Goal: Task Accomplishment & Management: Complete application form

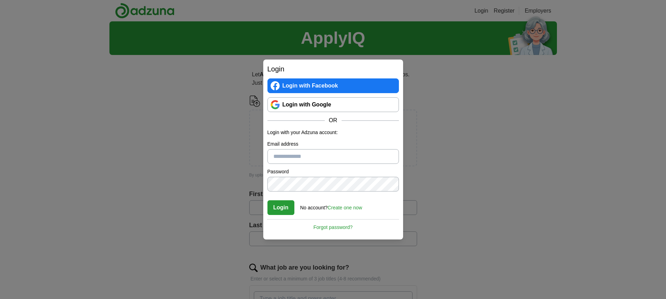
click at [325, 105] on link "Login with Google" at bounding box center [334, 104] width 132 height 15
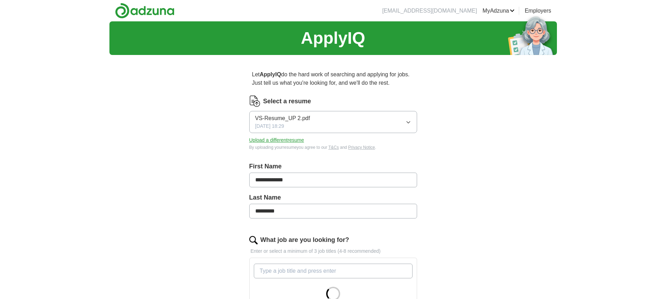
click at [291, 141] on button "Upload a different resume" at bounding box center [276, 139] width 55 height 7
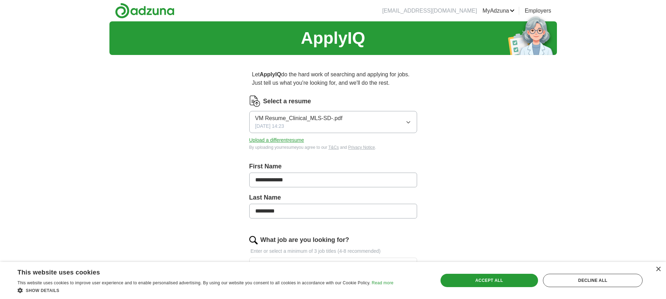
drag, startPoint x: 298, startPoint y: 179, endPoint x: 155, endPoint y: 151, distance: 145.1
click at [155, 151] on div "**********" at bounding box center [334, 279] width 448 height 517
type input "*****"
click at [155, 151] on div "ApplyIQ Let ApplyIQ do the hard work of searching and applying for jobs. Just t…" at bounding box center [334, 279] width 448 height 517
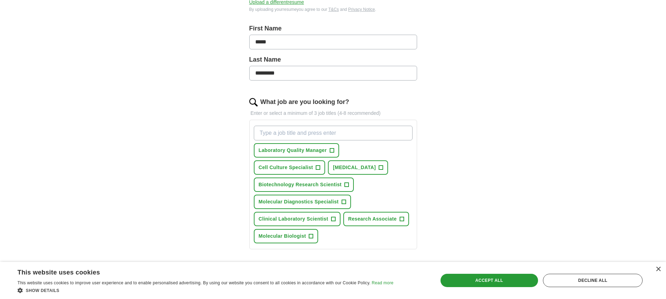
scroll to position [143, 0]
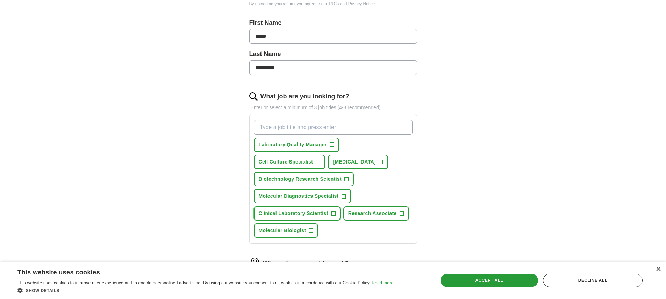
click at [315, 212] on span "Clinical Laboratory Scientist" at bounding box center [294, 213] width 70 height 7
click at [283, 231] on span "Molecular Biologist" at bounding box center [283, 230] width 48 height 7
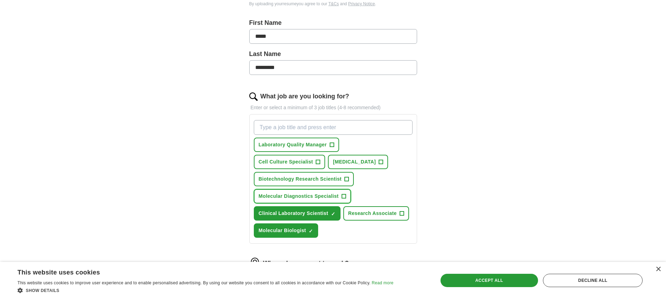
click at [288, 197] on span "Molecular Diagnostics Specialist" at bounding box center [299, 195] width 80 height 7
click at [291, 180] on span "Biotechnology Research Scientist" at bounding box center [300, 178] width 83 height 7
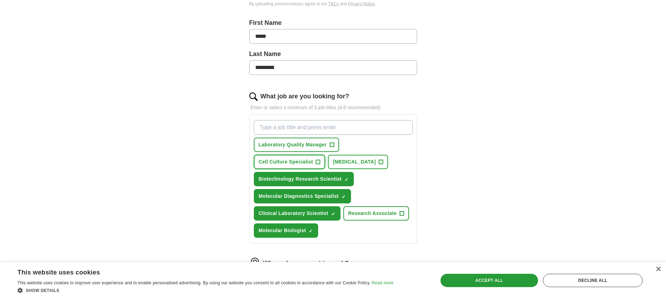
click at [296, 162] on span "Cell Culture Specialist" at bounding box center [286, 161] width 55 height 7
click at [293, 128] on input "What job are you looking for?" at bounding box center [333, 127] width 159 height 15
type input "Medical Lab scientist"
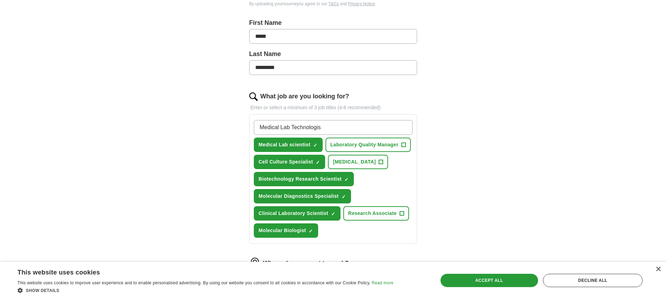
type input "Medical Lab Technologist"
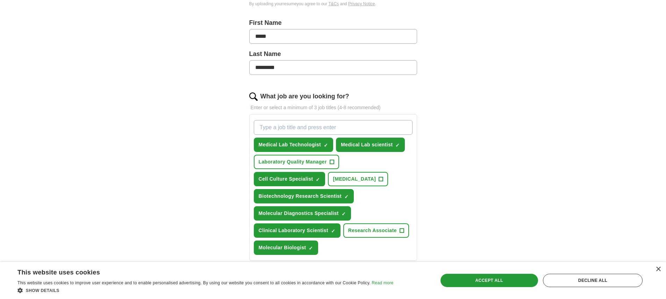
click at [292, 125] on input "What job are you looking for?" at bounding box center [333, 127] width 159 height 15
type input "Clinical lab Scientist"
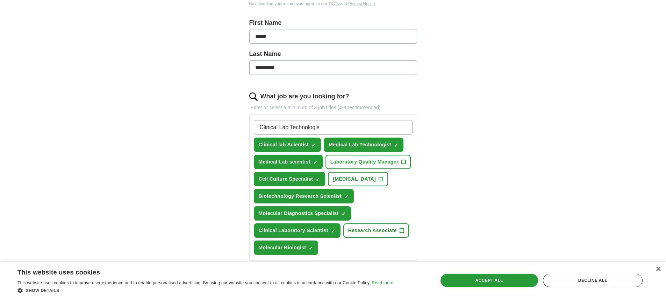
type input "Clinical Lab Technologist"
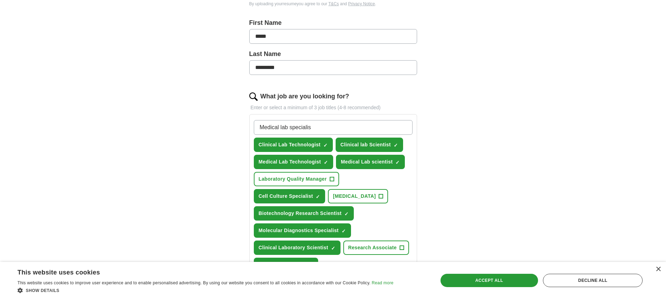
type input "Medical lab specialist"
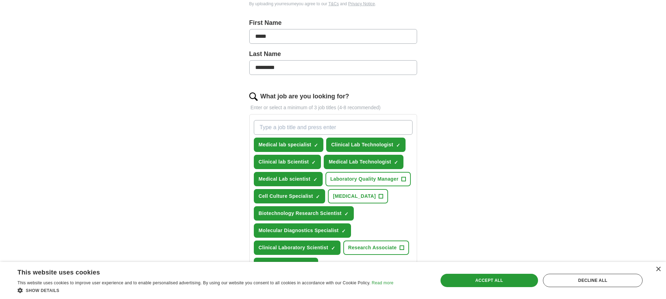
paste input "Molecular Biology Technologist"
type input "Molecular Biology Technologist"
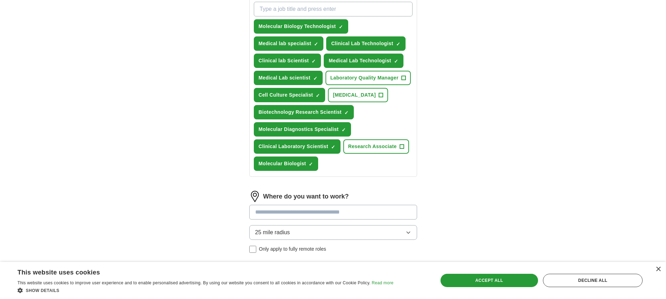
scroll to position [256, 0]
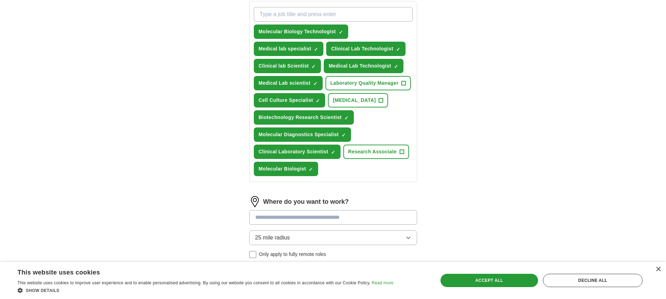
click at [270, 14] on input "What job are you looking for?" at bounding box center [333, 14] width 159 height 15
paste input "Molecular Pathology Technologist"
type input "Molecular Pathology Technologist"
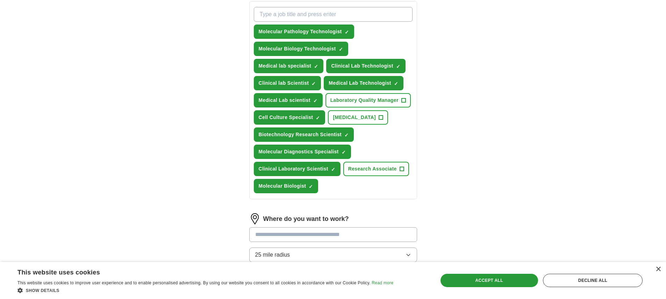
click at [303, 12] on input "What job are you looking for?" at bounding box center [333, 14] width 159 height 15
paste input "Geneticist"
type input "Geneticist"
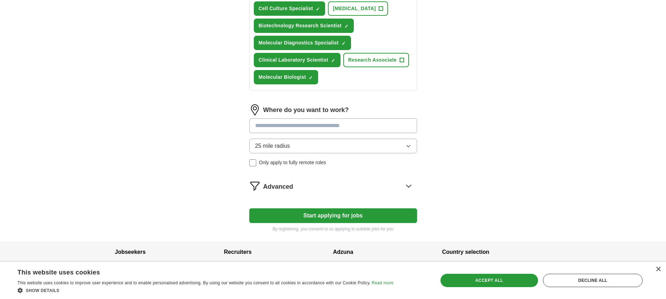
scroll to position [379, 0]
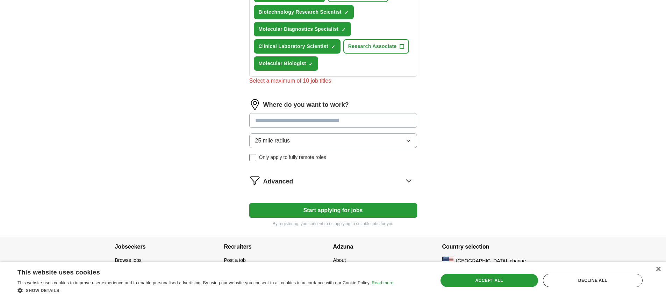
click at [310, 113] on input at bounding box center [333, 120] width 168 height 15
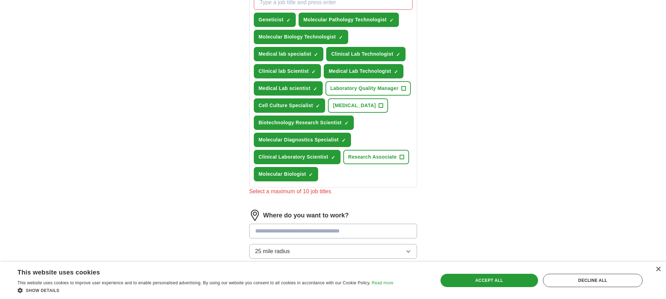
scroll to position [267, 0]
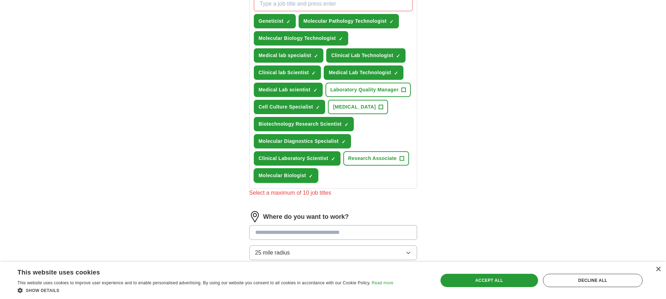
click at [0, 0] on span "×" at bounding box center [0, 0] width 0 height 0
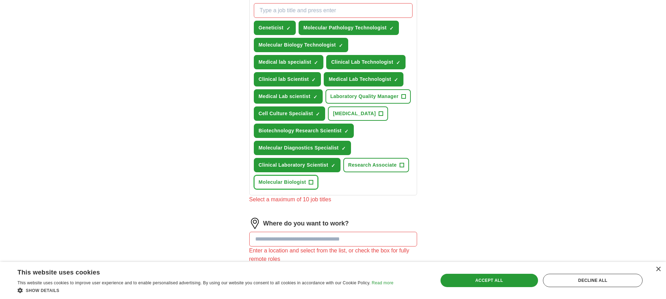
scroll to position [259, 0]
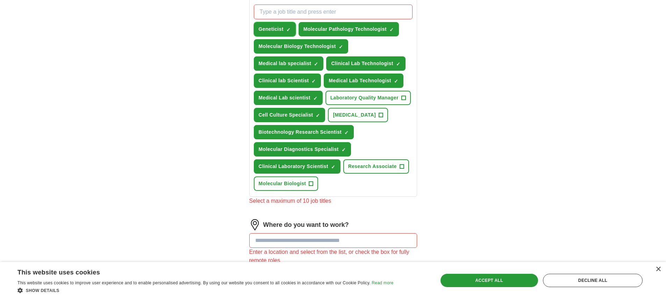
click at [0, 0] on span "×" at bounding box center [0, 0] width 0 height 0
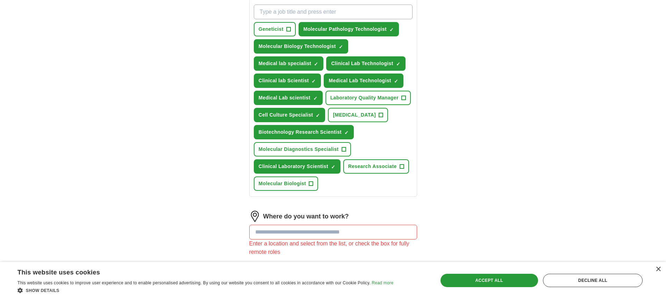
click at [459, 171] on div "ApplyIQ Let ApplyIQ do the hard work of searching and applying for jobs. Just t…" at bounding box center [334, 63] width 448 height 602
click at [358, 233] on input at bounding box center [333, 232] width 168 height 15
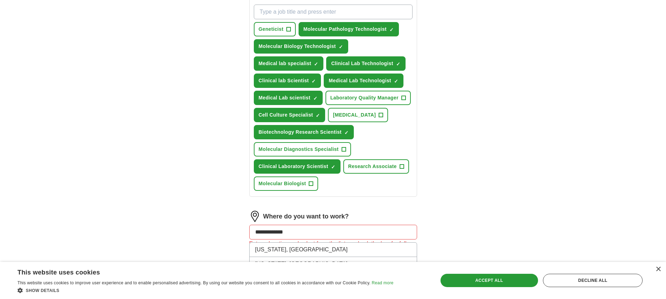
type input "**********"
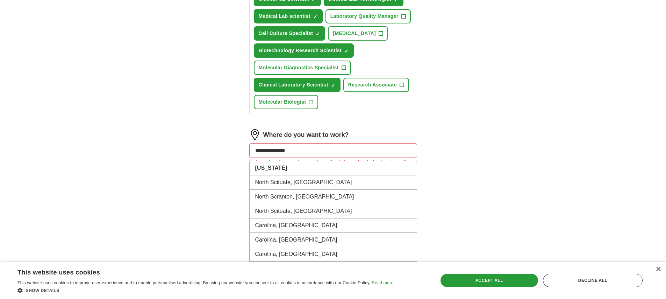
scroll to position [352, 0]
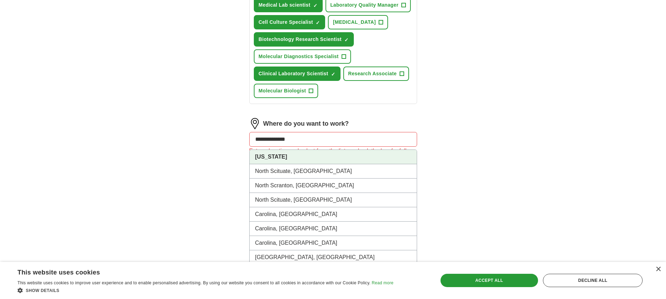
click at [288, 159] on strong "[US_STATE]" at bounding box center [271, 157] width 32 height 6
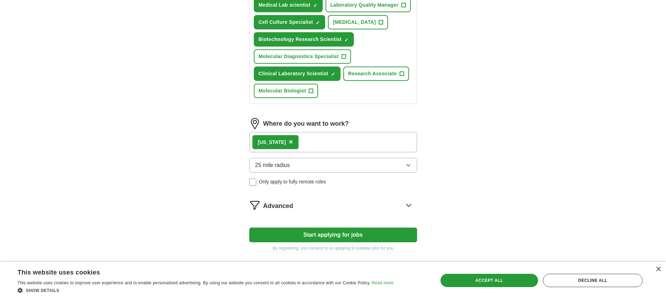
click at [361, 165] on button "25 mile radius" at bounding box center [333, 165] width 168 height 15
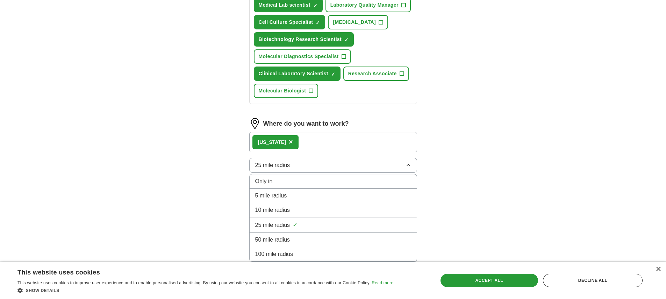
click at [292, 240] on div "50 mile radius" at bounding box center [333, 239] width 156 height 8
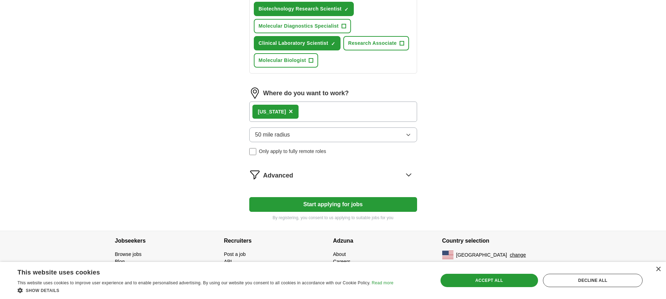
scroll to position [385, 0]
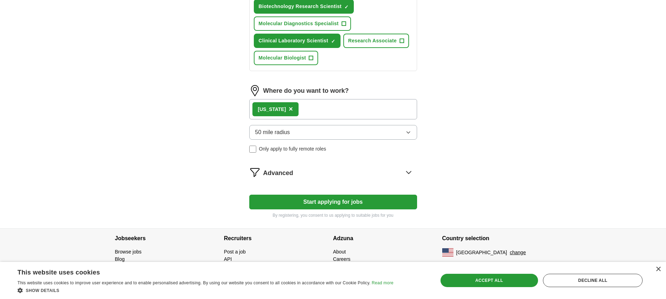
click at [366, 198] on button "Start applying for jobs" at bounding box center [333, 202] width 168 height 15
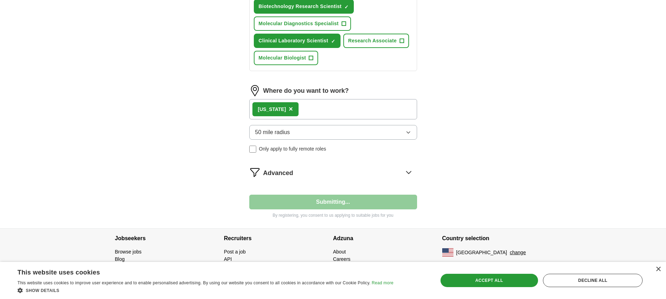
select select "**"
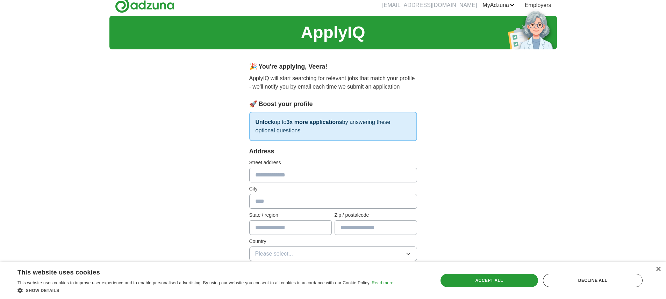
scroll to position [7, 0]
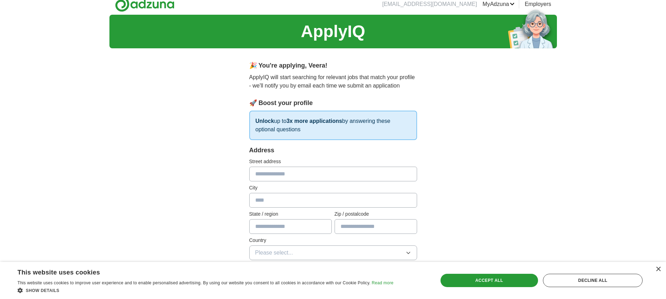
click at [343, 176] on input "text" at bounding box center [333, 174] width 168 height 15
type input "**********"
type input "****"
type input "**"
type input "*****"
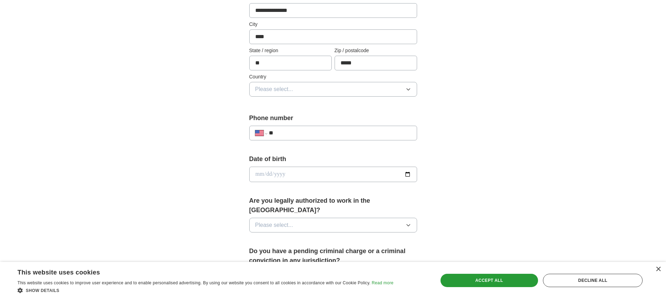
scroll to position [170, 0]
click at [294, 91] on button "Please select..." at bounding box center [333, 89] width 168 height 15
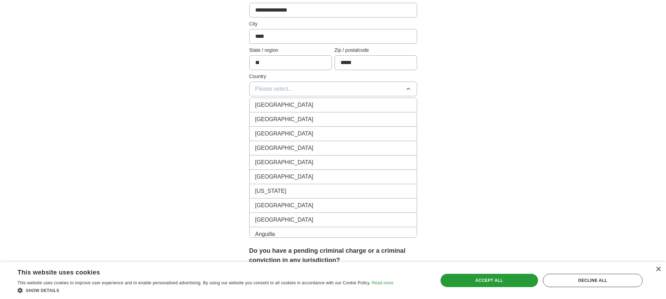
click at [289, 119] on span "[GEOGRAPHIC_DATA]" at bounding box center [284, 119] width 58 height 8
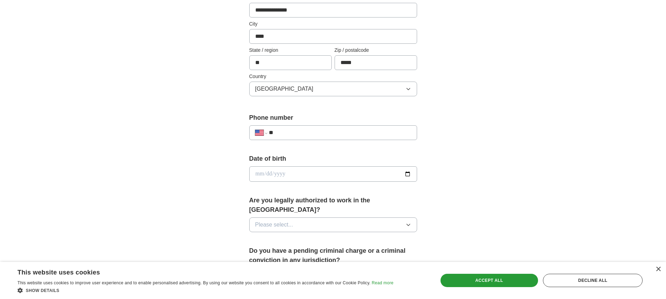
click at [291, 134] on input "**" at bounding box center [340, 132] width 142 height 8
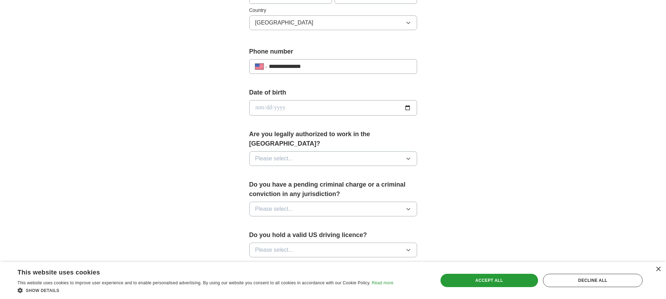
scroll to position [249, 0]
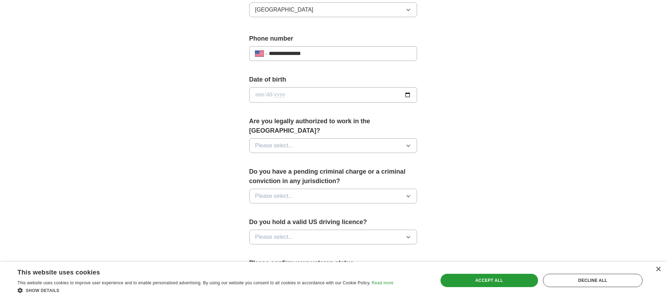
type input "**********"
click at [345, 138] on button "Please select..." at bounding box center [333, 145] width 168 height 15
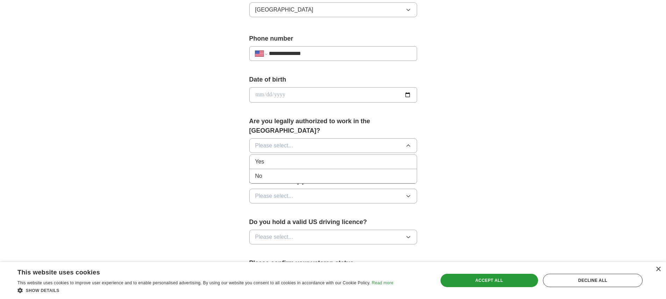
click at [332, 157] on div "Yes" at bounding box center [333, 161] width 156 height 8
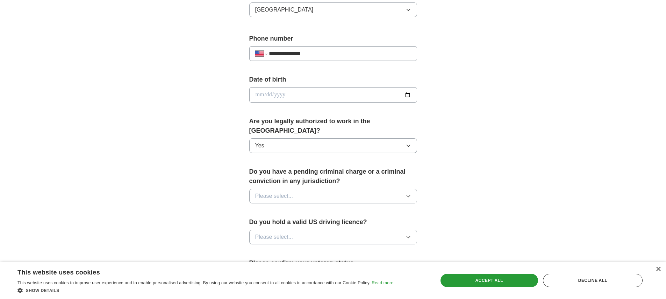
click at [335, 189] on button "Please select..." at bounding box center [333, 196] width 168 height 15
click at [297, 222] on div "No" at bounding box center [333, 226] width 156 height 8
click at [302, 230] on button "Please select..." at bounding box center [333, 237] width 168 height 15
click at [267, 249] on div "Yes" at bounding box center [333, 253] width 156 height 8
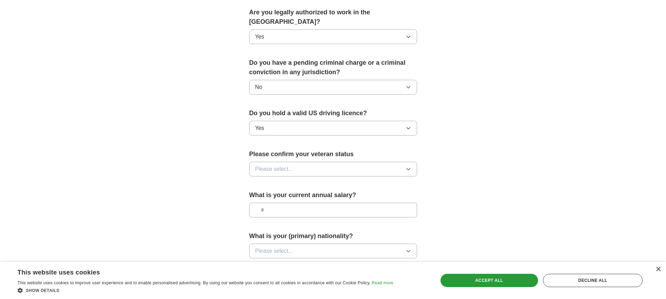
scroll to position [413, 0]
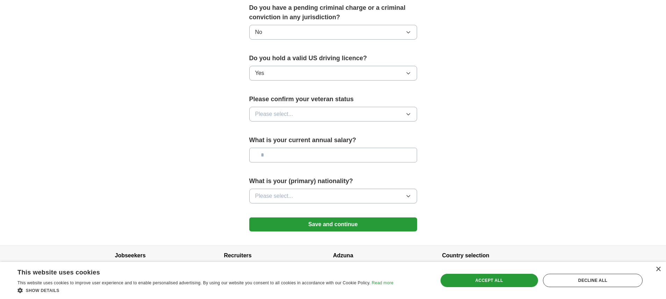
click at [297, 107] on button "Please select..." at bounding box center [333, 114] width 168 height 15
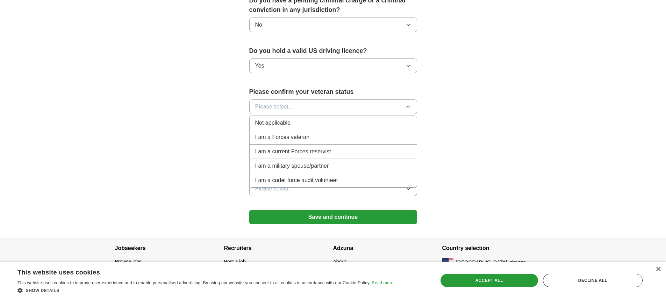
scroll to position [421, 0]
click at [292, 118] on div "Not applicable" at bounding box center [333, 122] width 156 height 8
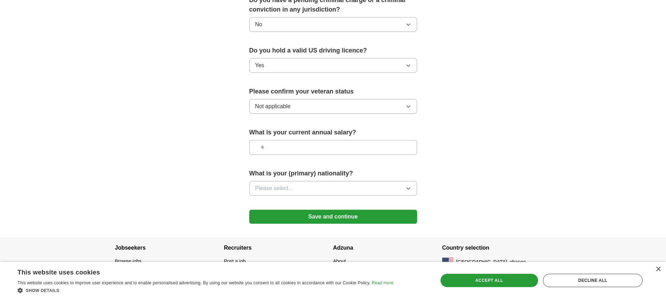
click at [310, 140] on input "text" at bounding box center [333, 147] width 168 height 15
type input "*******"
click at [318, 182] on button "Please select..." at bounding box center [333, 188] width 168 height 15
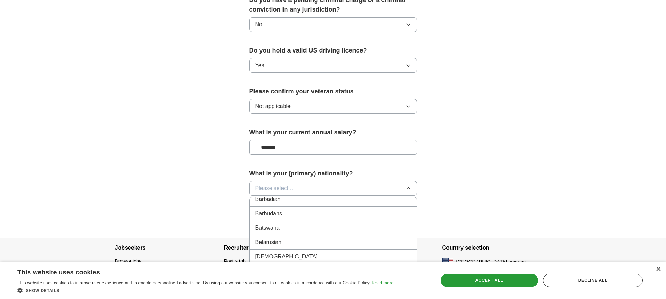
scroll to position [268, 0]
click at [288, 184] on span "Please select..." at bounding box center [274, 188] width 38 height 8
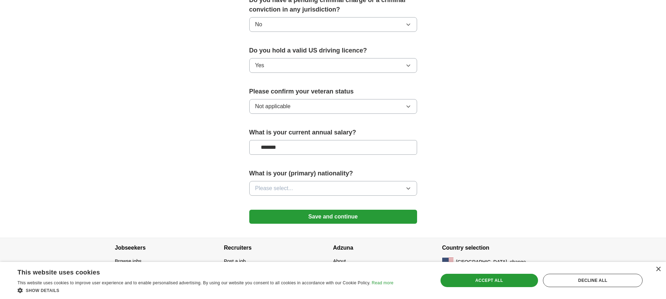
click at [285, 184] on span "Please select..." at bounding box center [274, 188] width 38 height 8
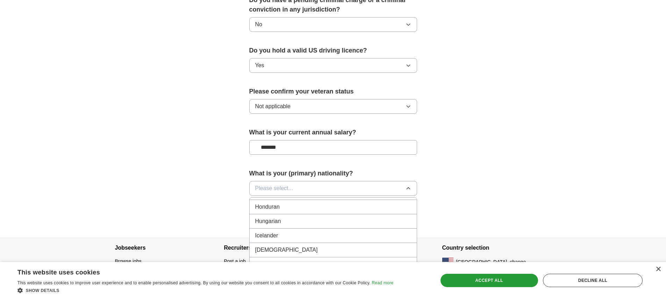
scroll to position [1103, 0]
click at [285, 245] on div "[DEMOGRAPHIC_DATA]" at bounding box center [333, 249] width 156 height 8
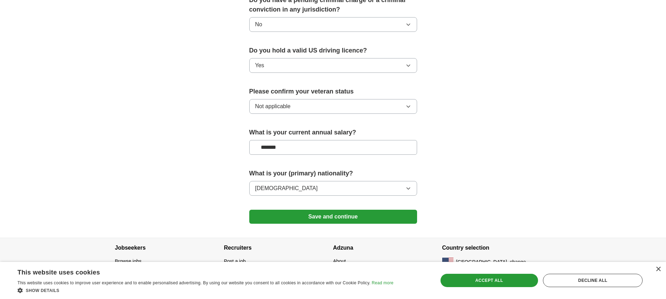
click at [364, 210] on button "Save and continue" at bounding box center [333, 217] width 168 height 14
